Goal: Browse casually

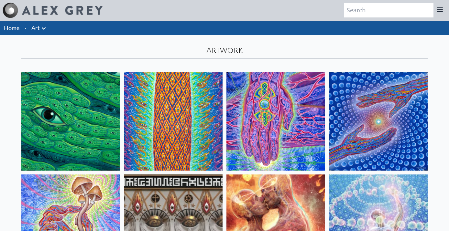
click at [42, 27] on icon at bounding box center [44, 29] width 8 height 8
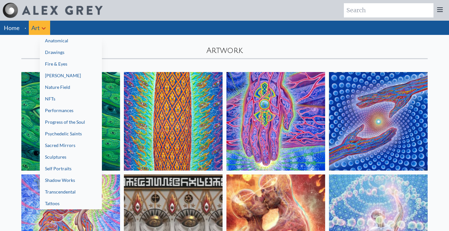
click at [14, 27] on div at bounding box center [224, 115] width 449 height 231
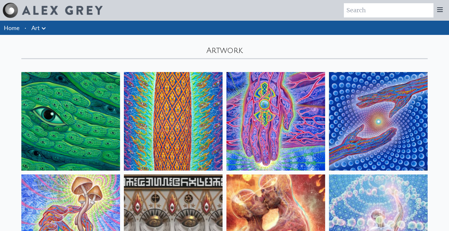
click at [14, 30] on link "Home" at bounding box center [12, 27] width 16 height 7
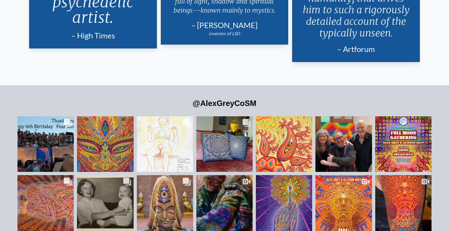
scroll to position [1426, 0]
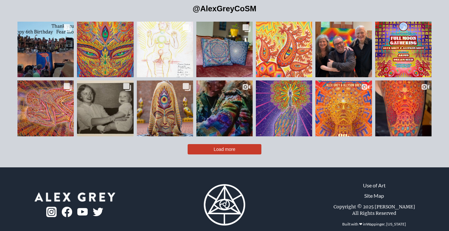
click at [206, 144] on button "Load more" at bounding box center [224, 149] width 74 height 10
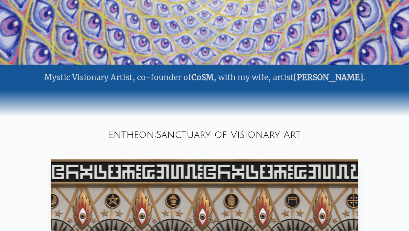
scroll to position [189, 0]
